Goal: Navigation & Orientation: Find specific page/section

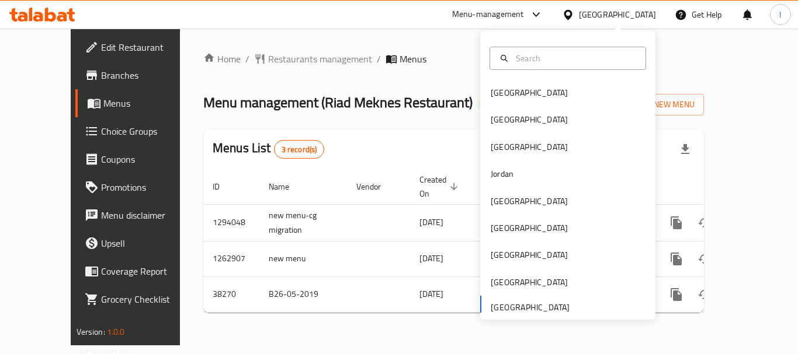
click at [516, 11] on div "Menu-management" at bounding box center [488, 15] width 72 height 14
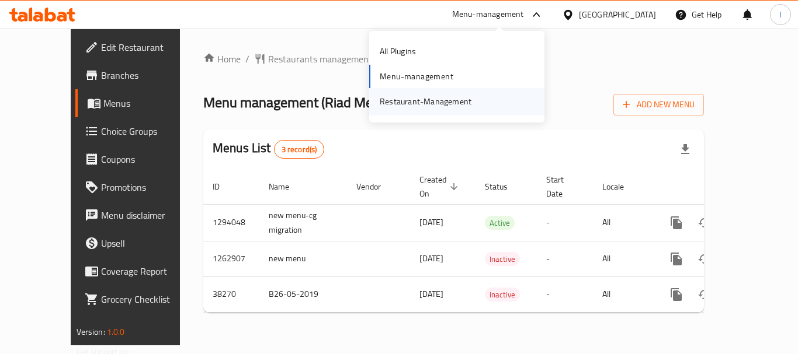
click at [485, 95] on div "Restaurant-Management" at bounding box center [456, 101] width 175 height 27
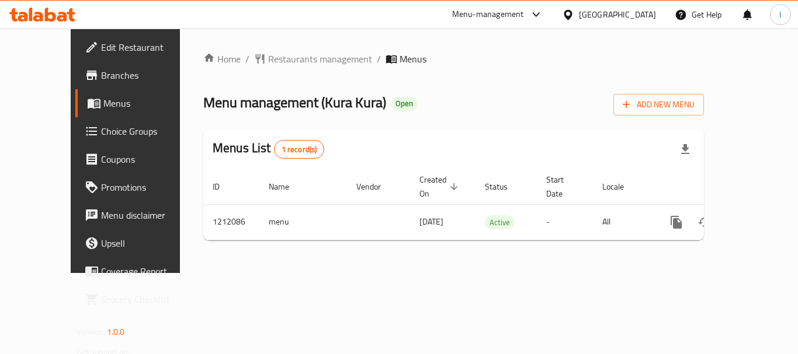
click at [617, 12] on div "[GEOGRAPHIC_DATA]" at bounding box center [617, 14] width 77 height 13
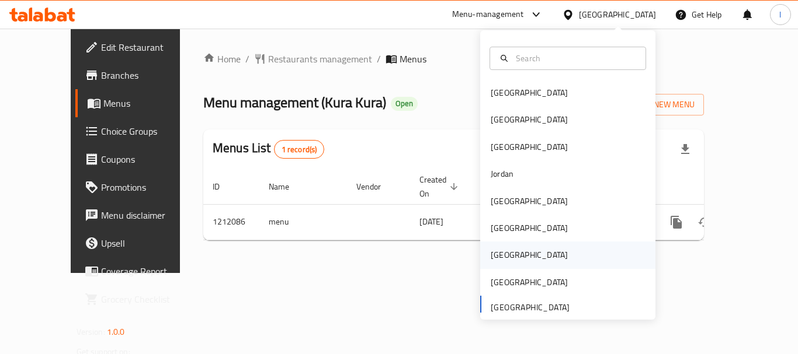
click at [512, 257] on div "Qatar" at bounding box center [567, 255] width 175 height 27
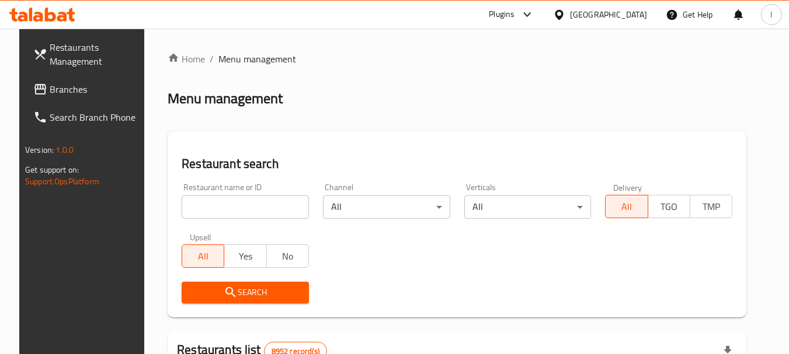
click at [68, 79] on link "Branches" at bounding box center [87, 89] width 127 height 28
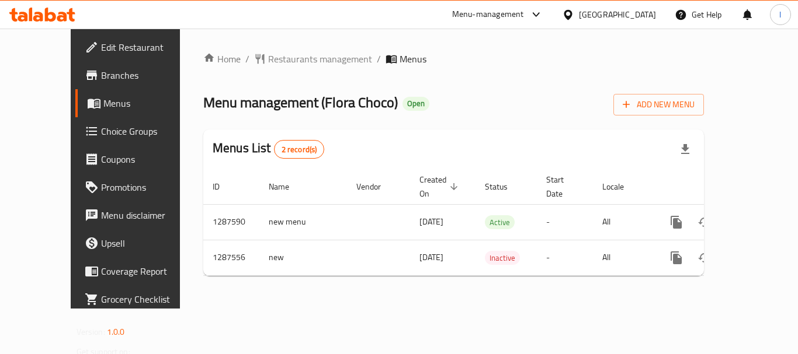
click at [524, 18] on div "Menu-management" at bounding box center [488, 15] width 72 height 14
click at [516, 102] on div "Restaurant-Management" at bounding box center [481, 101] width 92 height 13
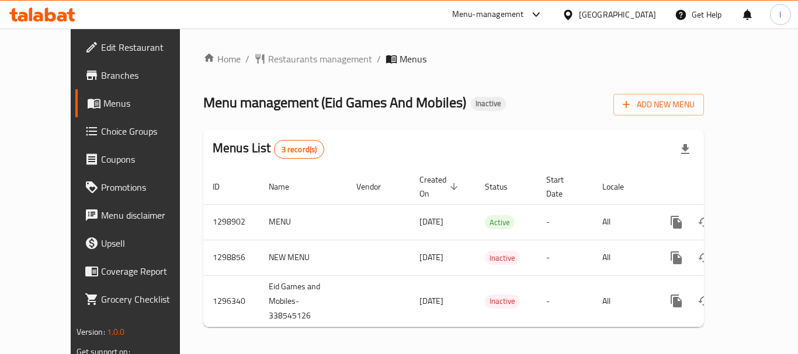
click at [638, 19] on div "[GEOGRAPHIC_DATA]" at bounding box center [617, 14] width 77 height 13
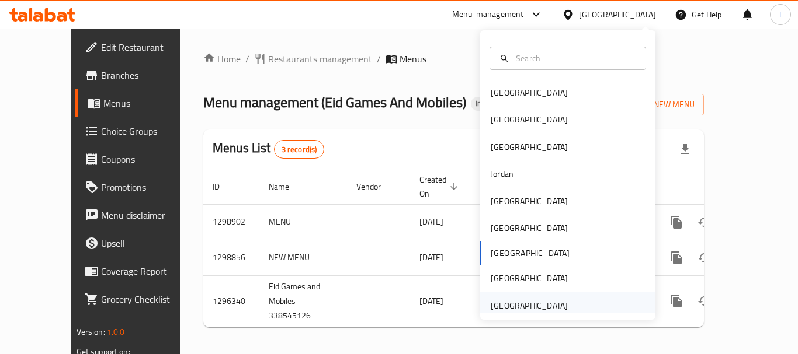
click at [584, 309] on div "[GEOGRAPHIC_DATA]" at bounding box center [567, 306] width 175 height 27
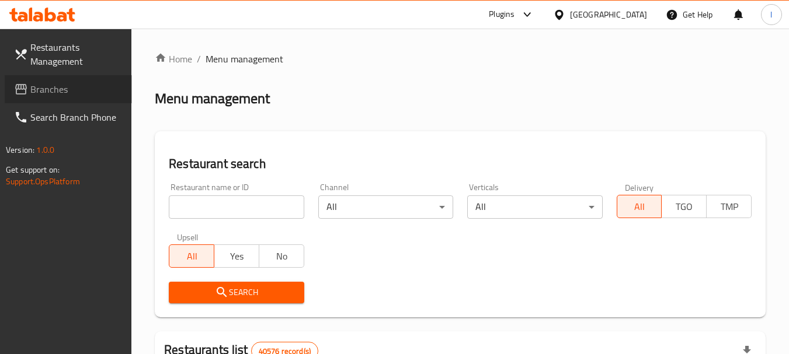
click at [43, 94] on span "Branches" at bounding box center [76, 89] width 92 height 14
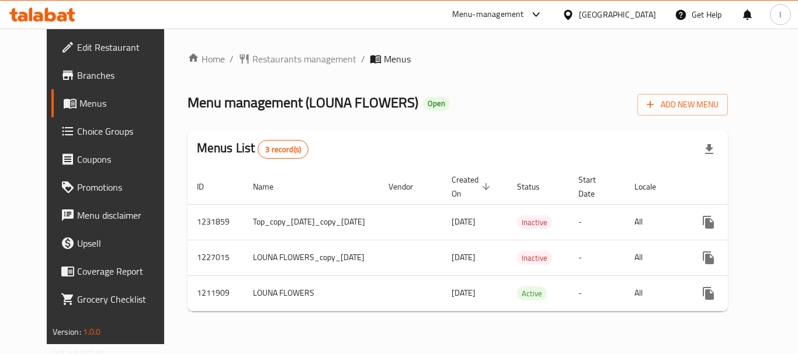
click at [511, 12] on div "Menu-management" at bounding box center [488, 15] width 72 height 14
click at [431, 99] on div "Restaurant-Management" at bounding box center [426, 101] width 92 height 13
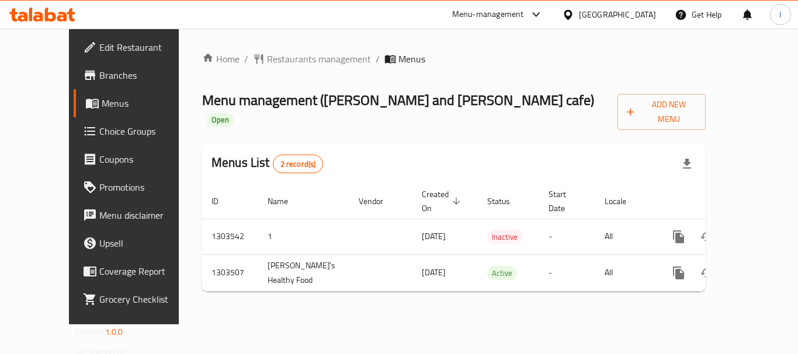
click at [485, 15] on div "Menu-management" at bounding box center [488, 15] width 72 height 14
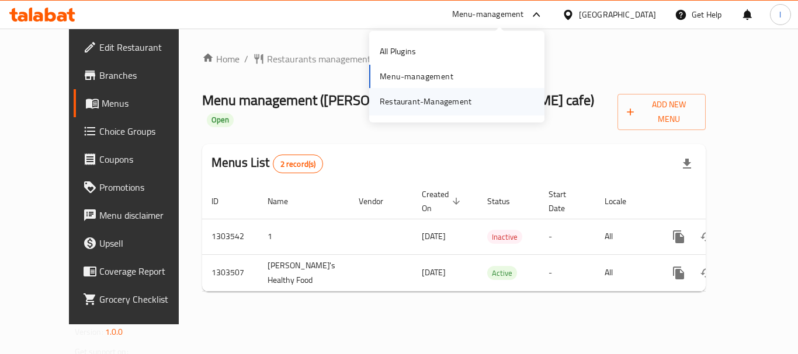
click at [425, 97] on div "Restaurant-Management" at bounding box center [426, 101] width 92 height 13
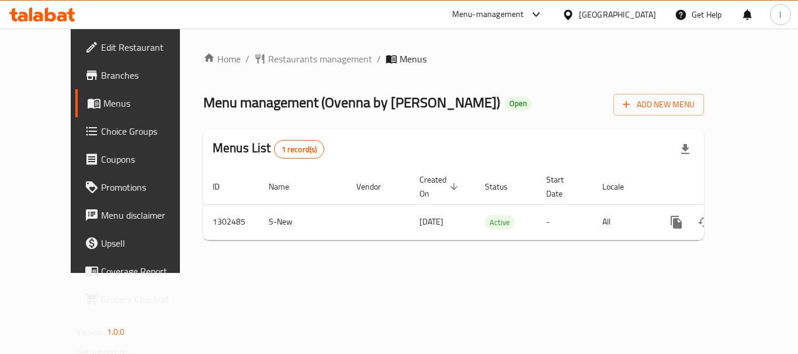
click at [485, 11] on div "Menu-management" at bounding box center [488, 15] width 72 height 14
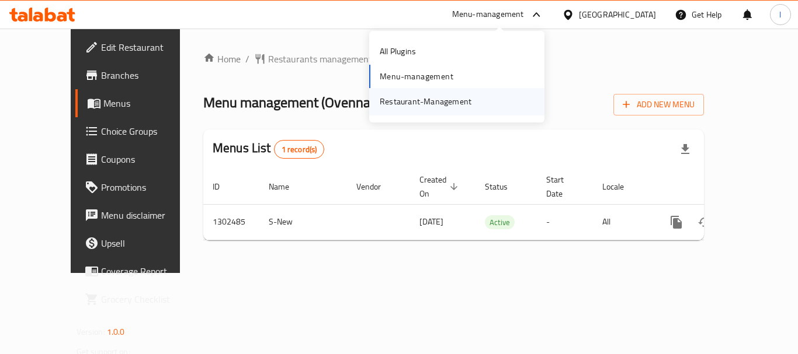
click at [443, 95] on div "Restaurant-Management" at bounding box center [426, 101] width 92 height 13
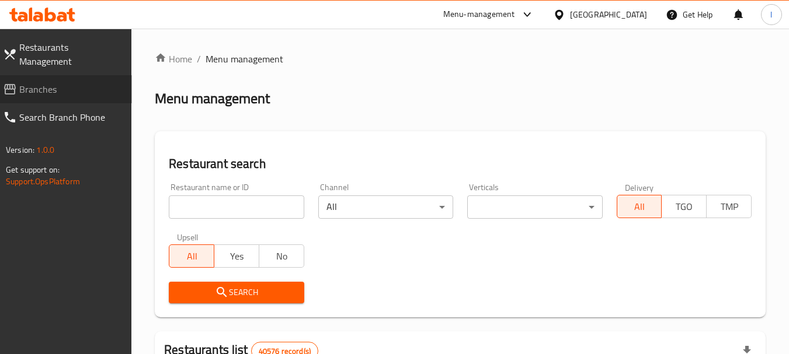
click at [36, 82] on span "Branches" at bounding box center [70, 89] width 103 height 14
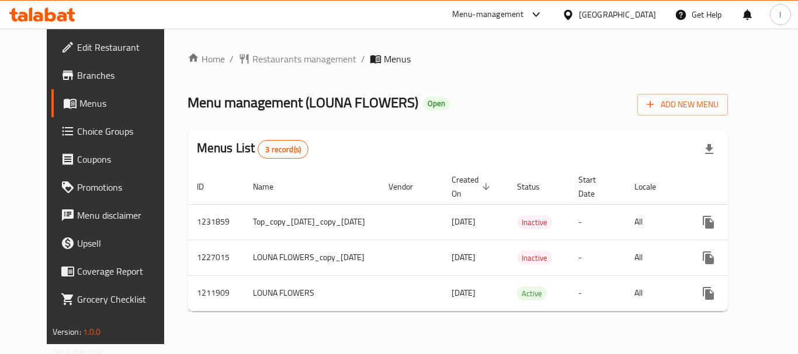
click at [464, 9] on div "Menu-management" at bounding box center [488, 15] width 72 height 14
click at [466, 95] on div "Restaurant-Management" at bounding box center [426, 101] width 92 height 13
click at [512, 12] on div "Menu-management" at bounding box center [488, 15] width 72 height 14
click at [447, 98] on div "Restaurant-Management" at bounding box center [426, 101] width 92 height 13
click at [589, 8] on div "United Arab Emirates" at bounding box center [617, 14] width 77 height 13
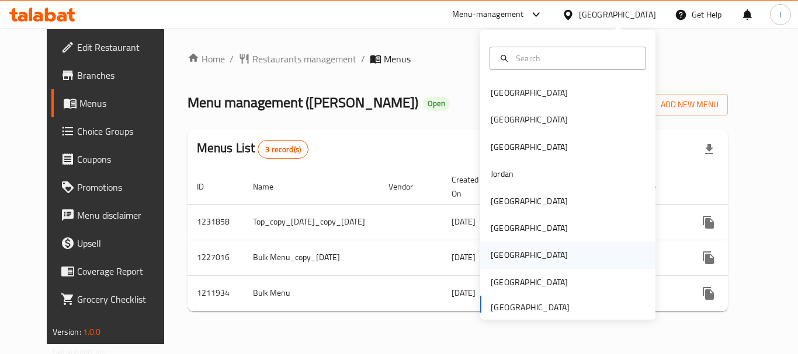
click at [512, 252] on div "[GEOGRAPHIC_DATA]" at bounding box center [567, 255] width 175 height 27
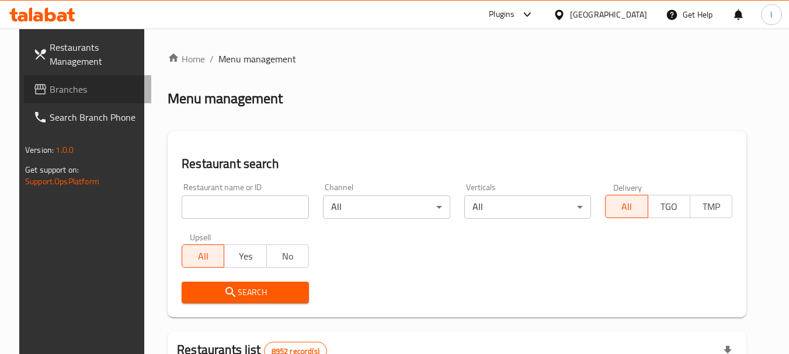
click at [50, 96] on span "Branches" at bounding box center [96, 89] width 92 height 14
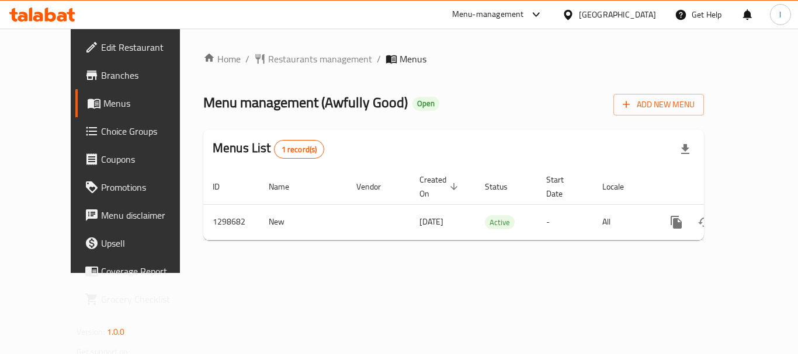
click at [524, 9] on div "Menu-management" at bounding box center [488, 15] width 72 height 14
click at [485, 106] on div "Restaurant-Management" at bounding box center [481, 101] width 92 height 13
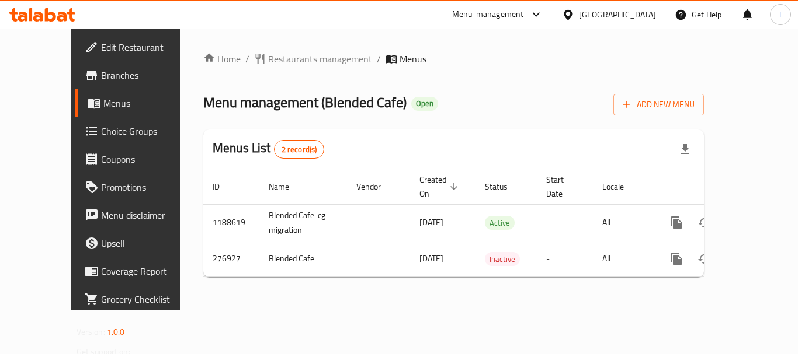
click at [642, 11] on div "[GEOGRAPHIC_DATA]" at bounding box center [617, 14] width 77 height 13
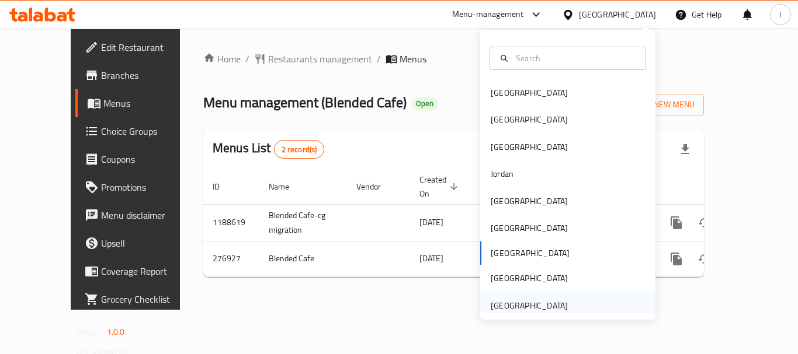
click at [585, 302] on div "[GEOGRAPHIC_DATA]" at bounding box center [567, 306] width 175 height 27
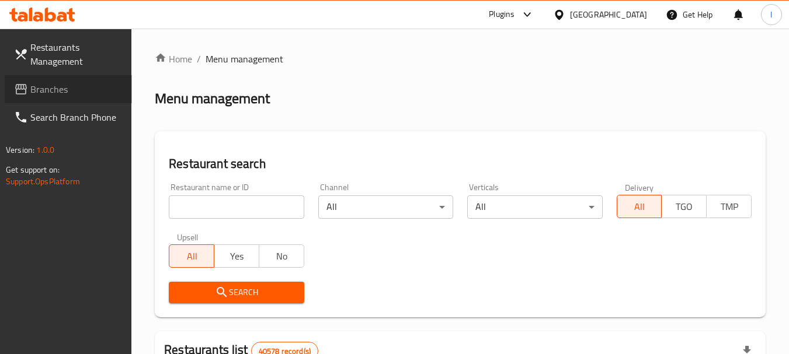
click at [69, 92] on span "Branches" at bounding box center [76, 89] width 92 height 14
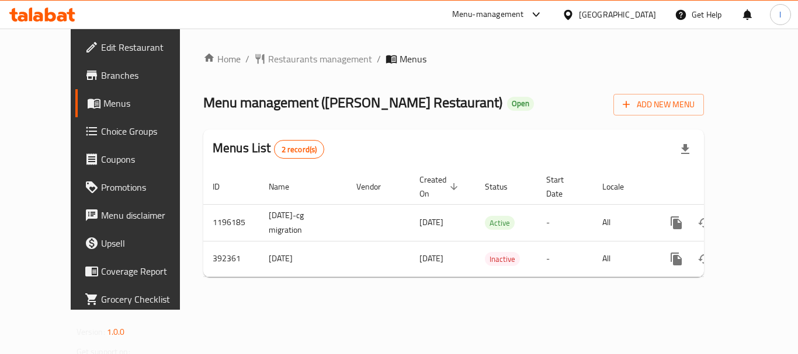
click at [490, 5] on div "Menu-management" at bounding box center [498, 15] width 110 height 28
click at [491, 5] on div "Menu-management" at bounding box center [498, 15] width 110 height 28
click at [491, 8] on div "Menu-management" at bounding box center [488, 15] width 72 height 14
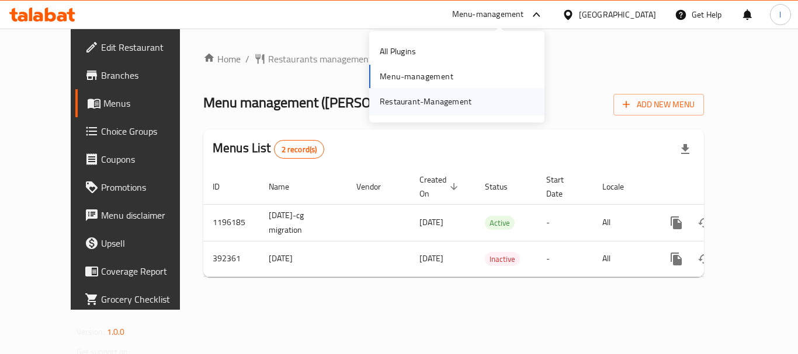
click at [422, 102] on div "Restaurant-Management" at bounding box center [426, 101] width 92 height 13
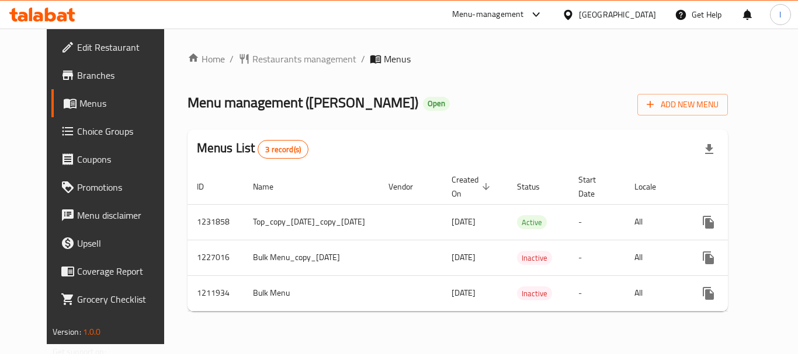
click at [597, 16] on div "[GEOGRAPHIC_DATA]" at bounding box center [617, 14] width 77 height 13
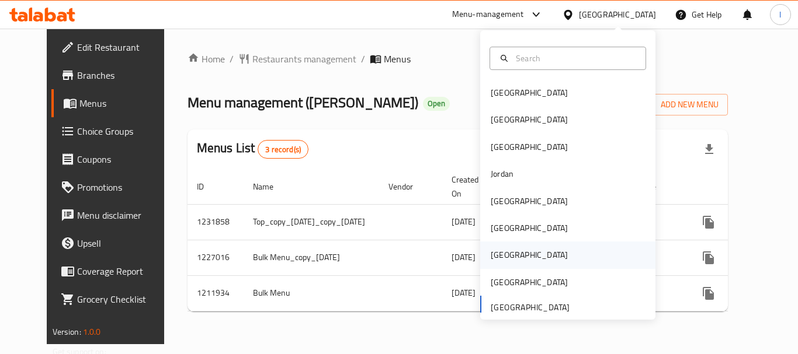
click at [509, 249] on div "[GEOGRAPHIC_DATA]" at bounding box center [529, 255] width 96 height 27
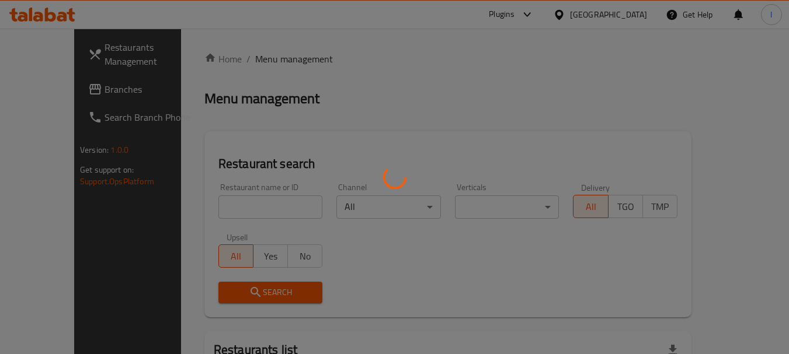
click at [85, 89] on div at bounding box center [394, 177] width 789 height 354
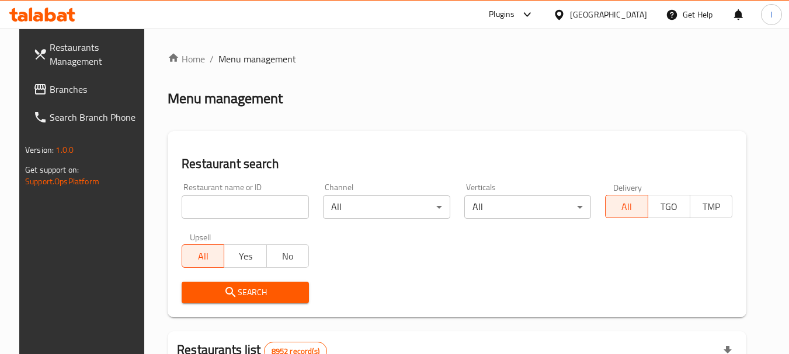
click at [50, 83] on span "Branches" at bounding box center [96, 89] width 92 height 14
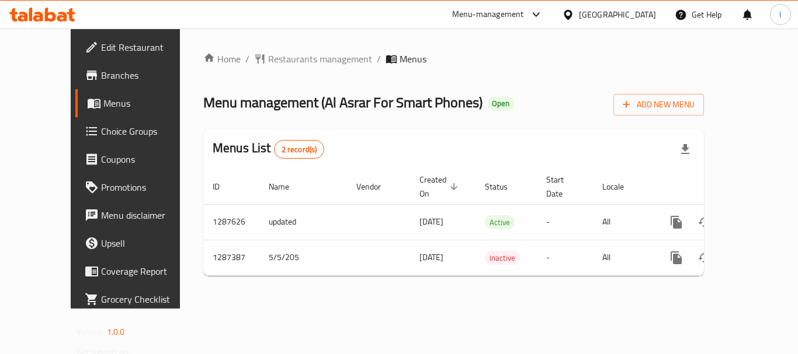
click at [644, 6] on div "[GEOGRAPHIC_DATA]" at bounding box center [608, 15] width 113 height 28
drag, startPoint x: 632, startPoint y: 15, endPoint x: 633, endPoint y: 24, distance: 9.4
click at [579, 15] on div at bounding box center [570, 14] width 17 height 13
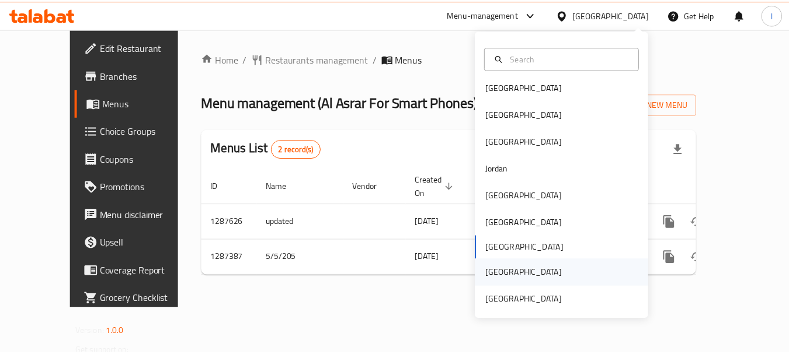
scroll to position [6, 0]
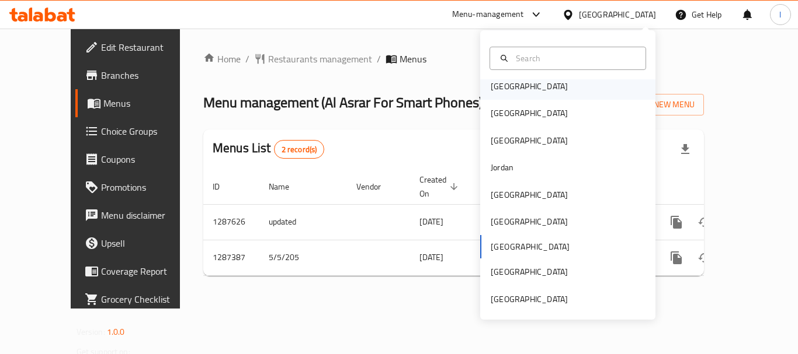
click at [490, 82] on div "[GEOGRAPHIC_DATA]" at bounding box center [528, 86] width 77 height 13
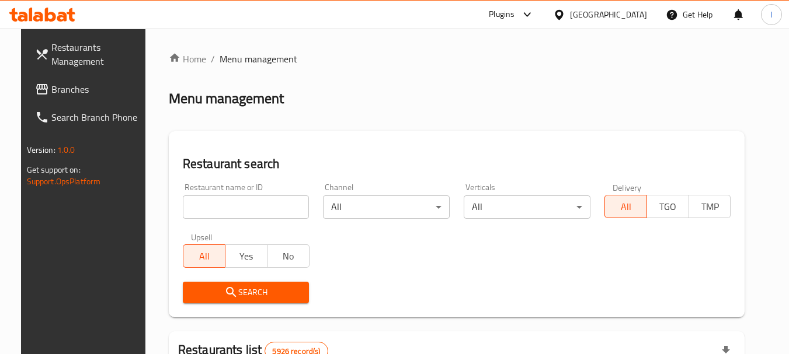
click at [57, 86] on span "Branches" at bounding box center [97, 89] width 92 height 14
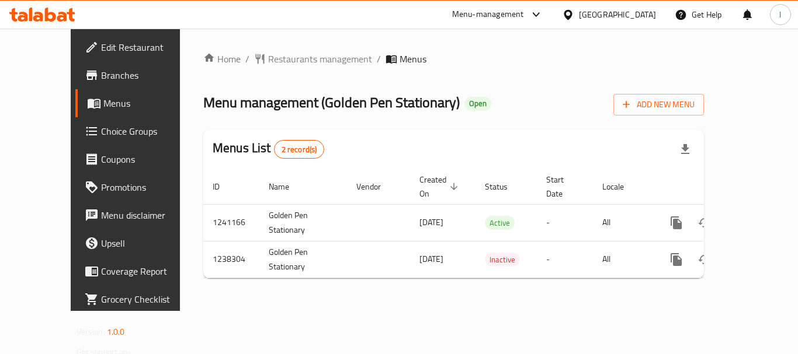
click at [634, 15] on div "Bahrain" at bounding box center [617, 14] width 77 height 13
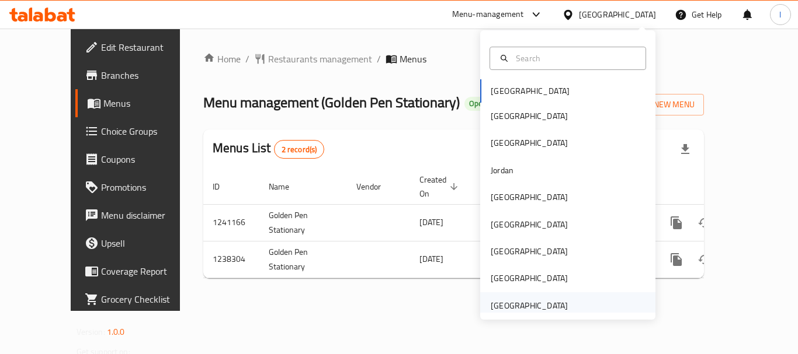
click at [595, 309] on div "[GEOGRAPHIC_DATA]" at bounding box center [567, 306] width 175 height 27
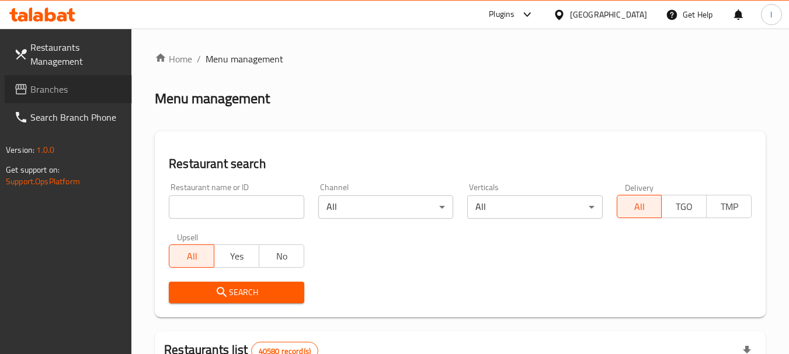
click at [48, 85] on span "Branches" at bounding box center [76, 89] width 92 height 14
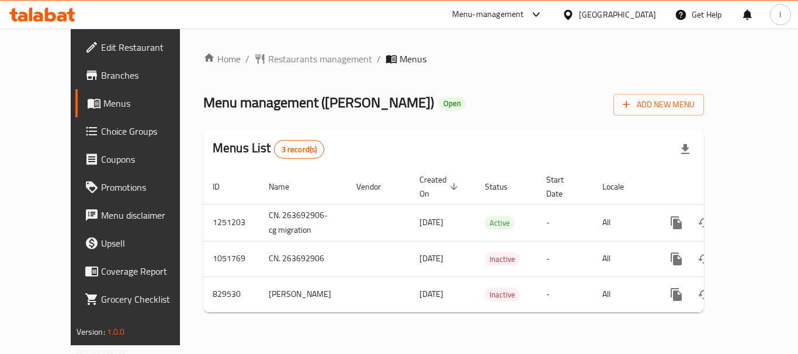
click at [504, 12] on div "Menu-management" at bounding box center [488, 15] width 72 height 14
click at [470, 102] on div "Restaurant-Management" at bounding box center [425, 101] width 110 height 27
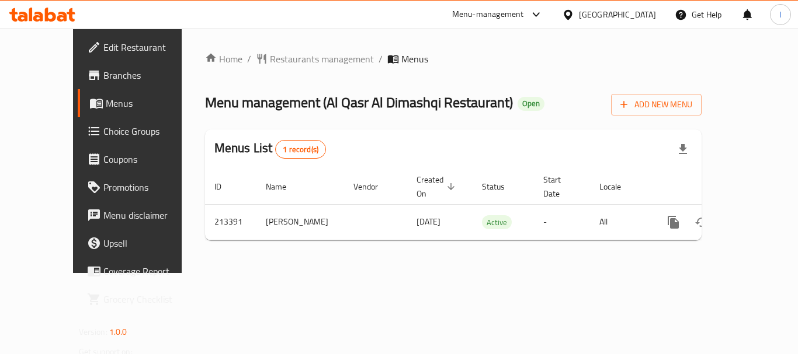
click at [448, 16] on div "Menu-management" at bounding box center [498, 15] width 110 height 28
click at [462, 15] on div "Menu-management" at bounding box center [488, 15] width 72 height 14
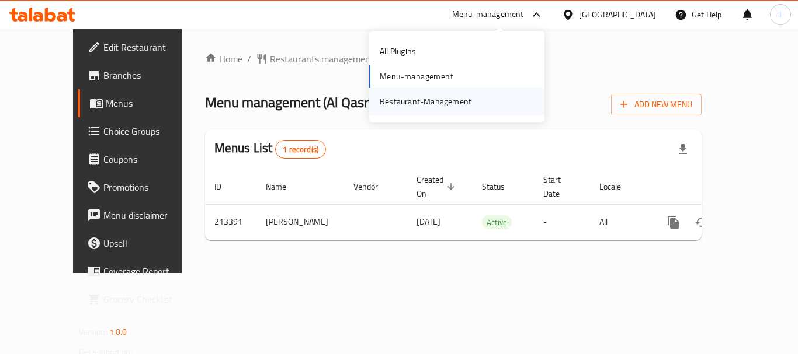
click at [427, 106] on div "Restaurant-Management" at bounding box center [426, 101] width 92 height 13
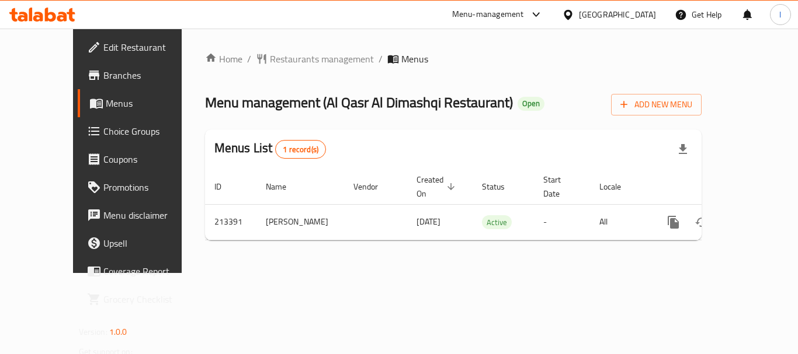
drag, startPoint x: 598, startPoint y: 12, endPoint x: 583, endPoint y: 22, distance: 18.5
click at [597, 11] on div "[GEOGRAPHIC_DATA]" at bounding box center [617, 14] width 77 height 13
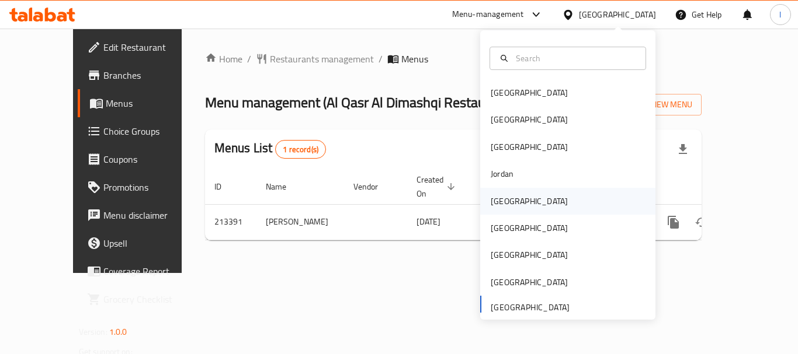
click at [511, 196] on div "[GEOGRAPHIC_DATA]" at bounding box center [529, 201] width 96 height 27
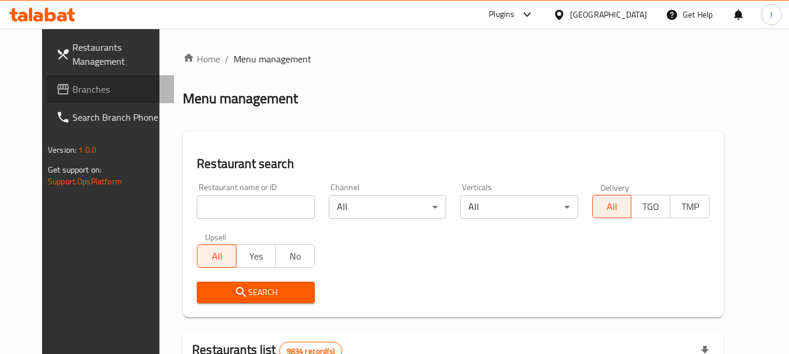
click at [72, 96] on span "Branches" at bounding box center [118, 89] width 92 height 14
